Goal: Check status: Check status

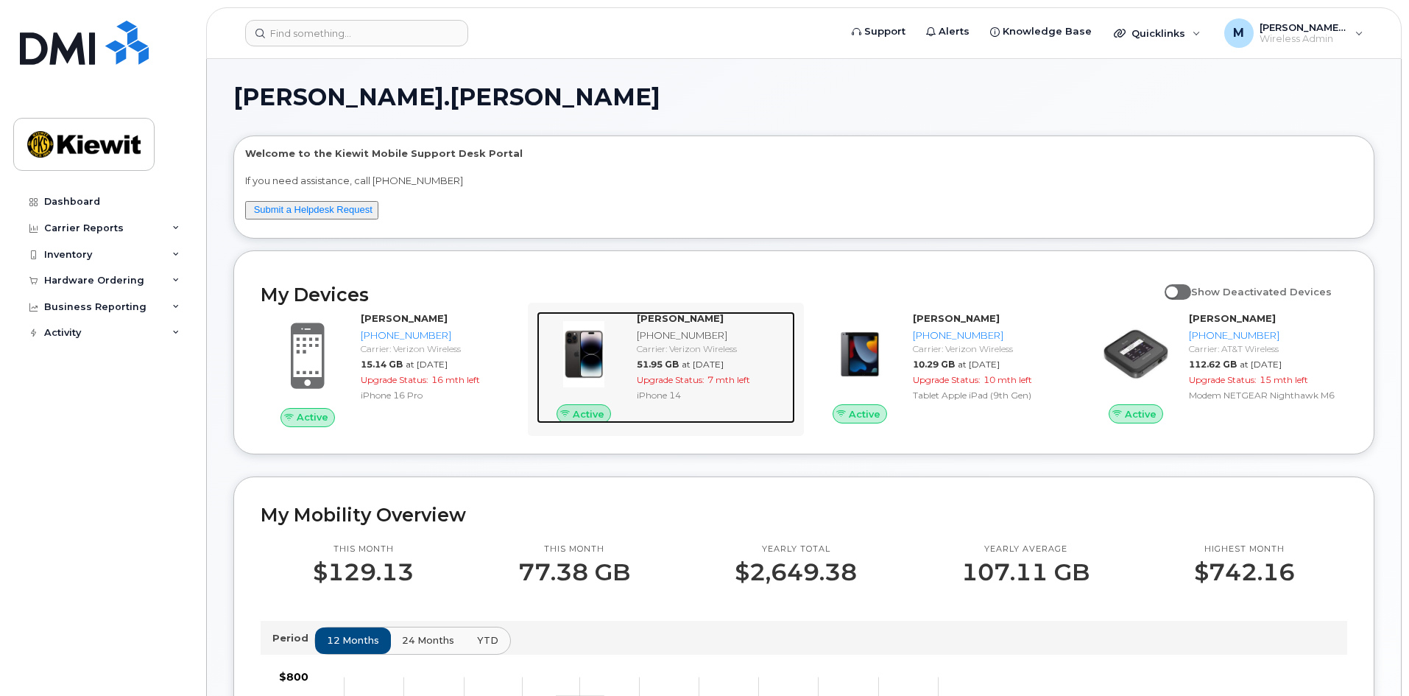
click at [703, 384] on span "Upgrade Status:" at bounding box center [671, 379] width 68 height 11
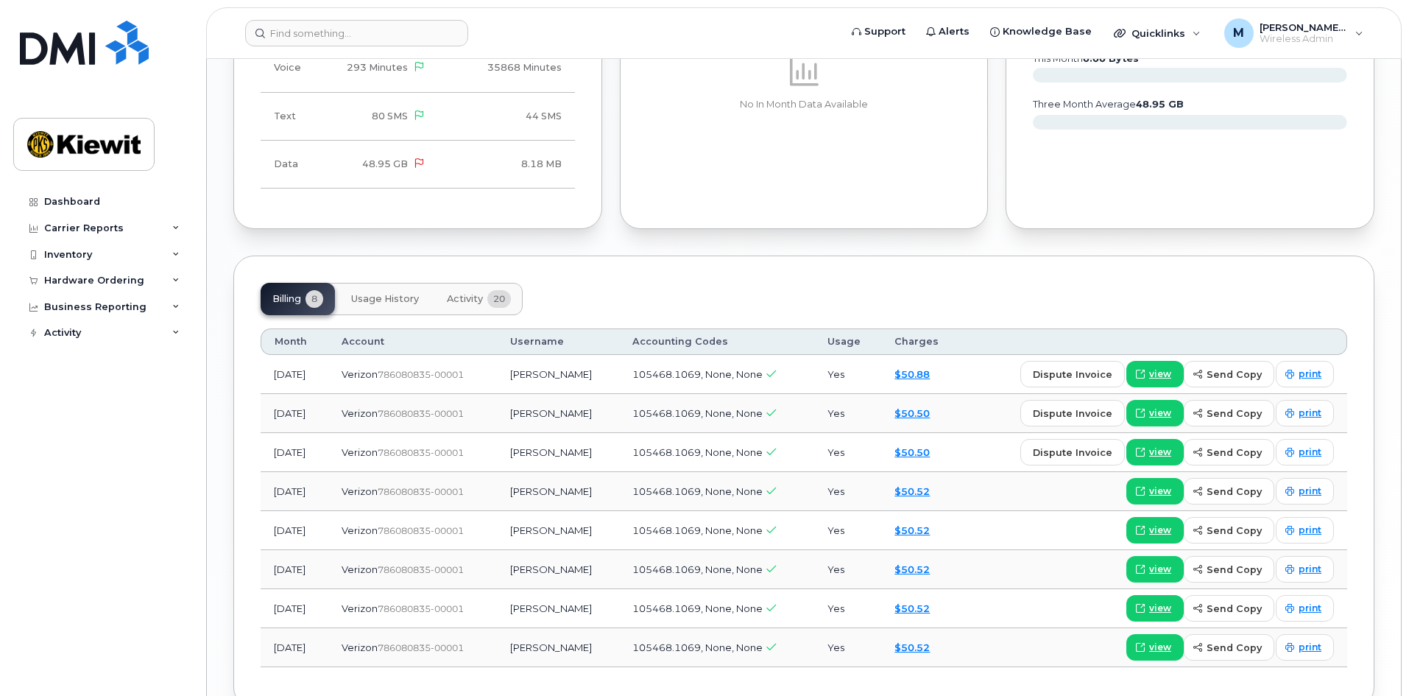
scroll to position [1484, 0]
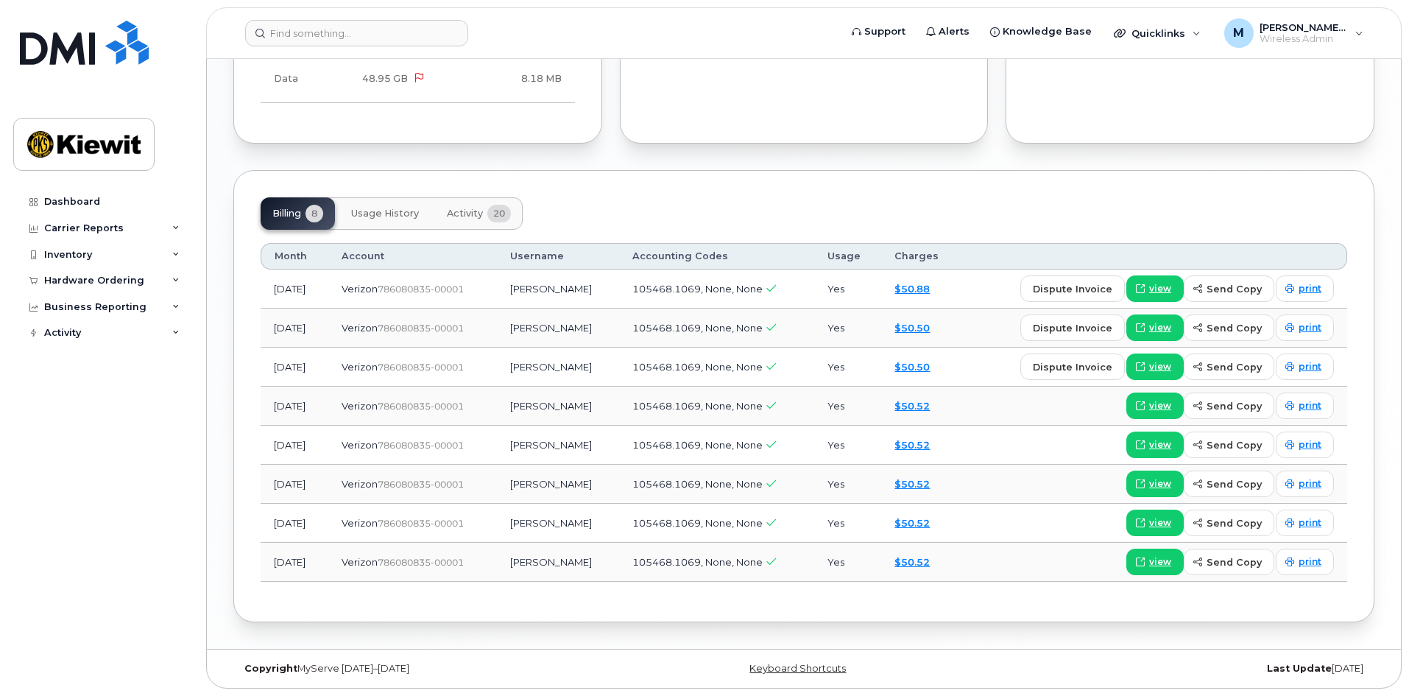
drag, startPoint x: 1350, startPoint y: 289, endPoint x: 255, endPoint y: 258, distance: 1095.4
click at [256, 258] on div "Billing 8 Usage History Activity 20 Month Account Username Accounting Codes Usa…" at bounding box center [803, 396] width 1141 height 452
click at [267, 257] on th "Month" at bounding box center [295, 256] width 68 height 27
drag, startPoint x: 287, startPoint y: 282, endPoint x: 1368, endPoint y: 295, distance: 1081.0
click at [1368, 295] on div "Billing 8 Usage History Activity 20 Month Account Username Accounting Codes Usa…" at bounding box center [803, 396] width 1141 height 452
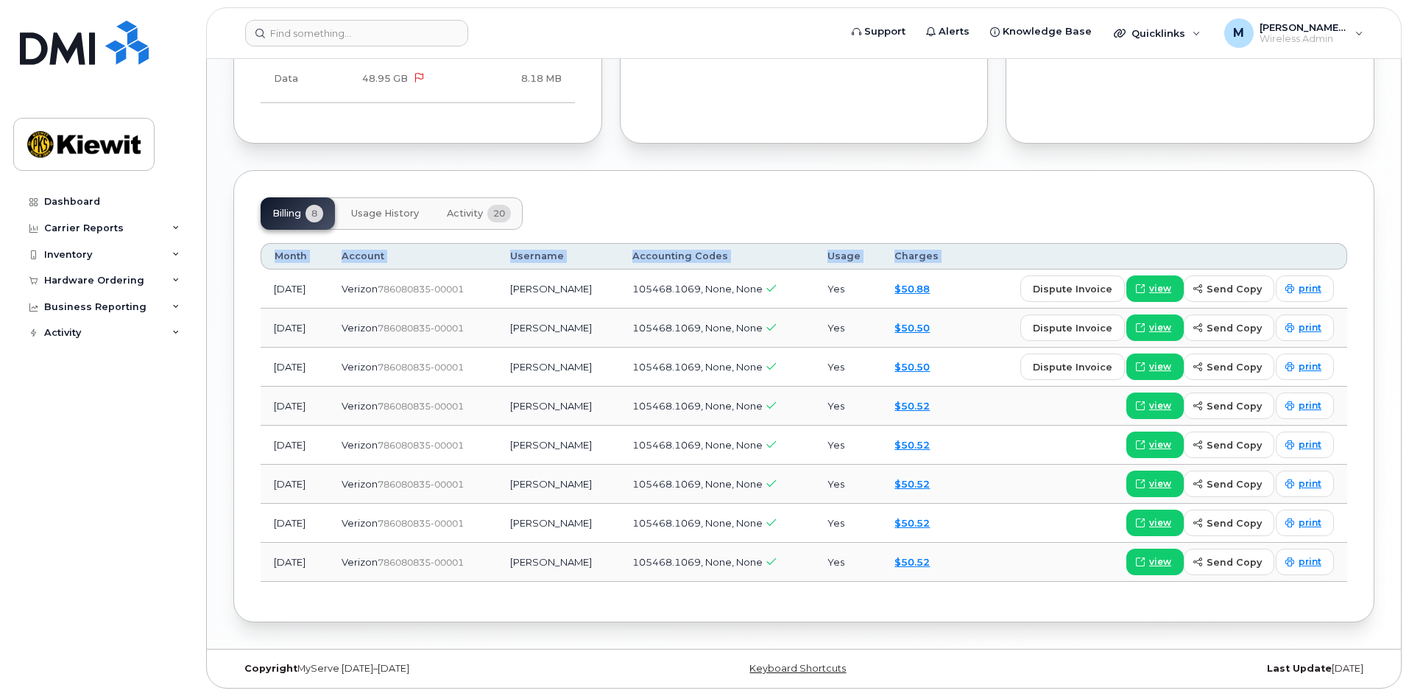
click at [1368, 295] on div "Billing 8 Usage History Activity 20 Month Account Username Accounting Codes Usa…" at bounding box center [803, 396] width 1141 height 452
drag, startPoint x: 1364, startPoint y: 295, endPoint x: 222, endPoint y: 260, distance: 1141.9
click at [313, 280] on td "[DATE]" at bounding box center [295, 289] width 68 height 39
